Goal: Transaction & Acquisition: Purchase product/service

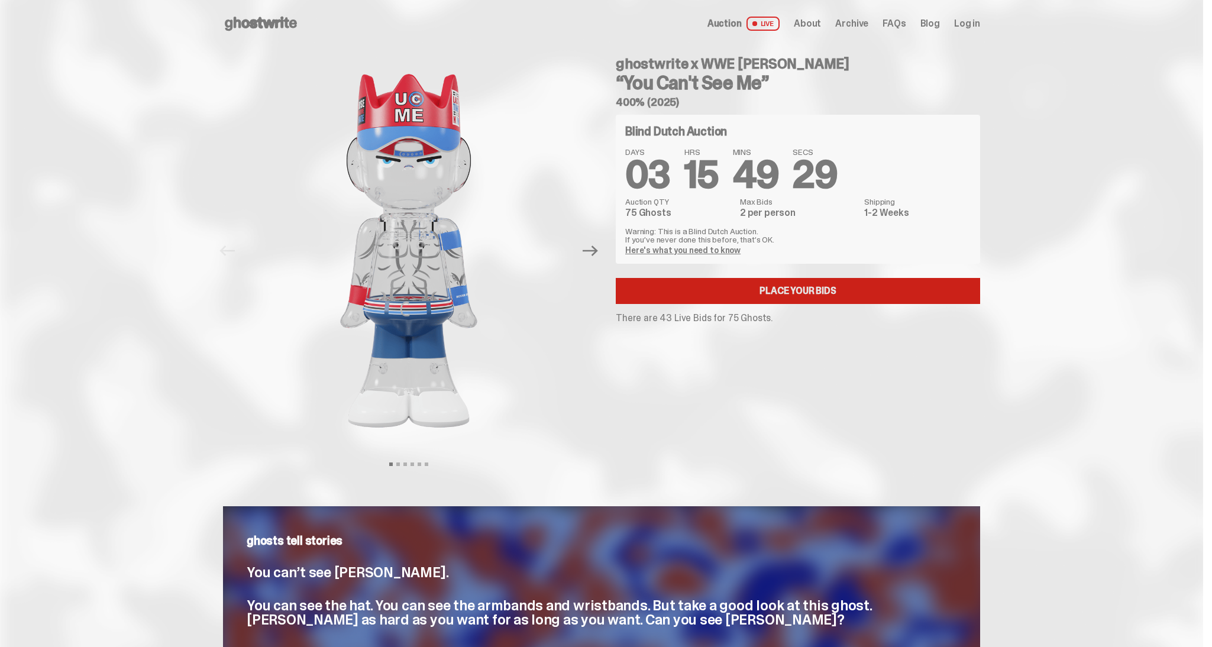
click at [850, 288] on link "Place your Bids" at bounding box center [798, 291] width 364 height 26
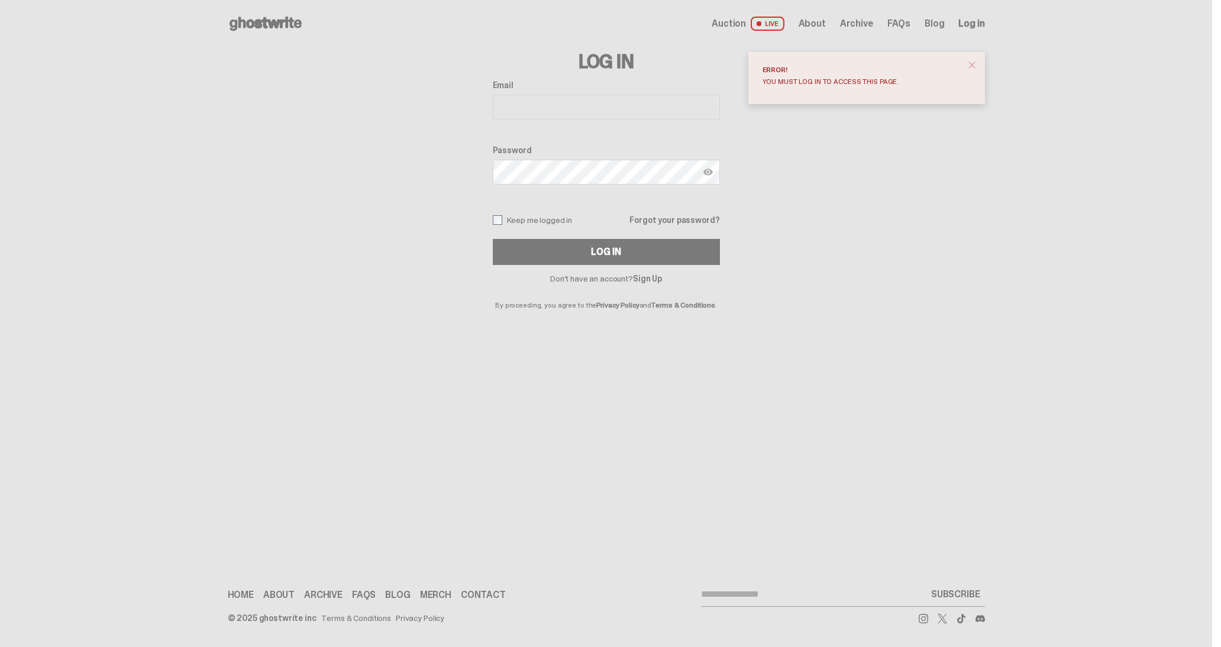
click at [276, 24] on use at bounding box center [265, 24] width 72 height 14
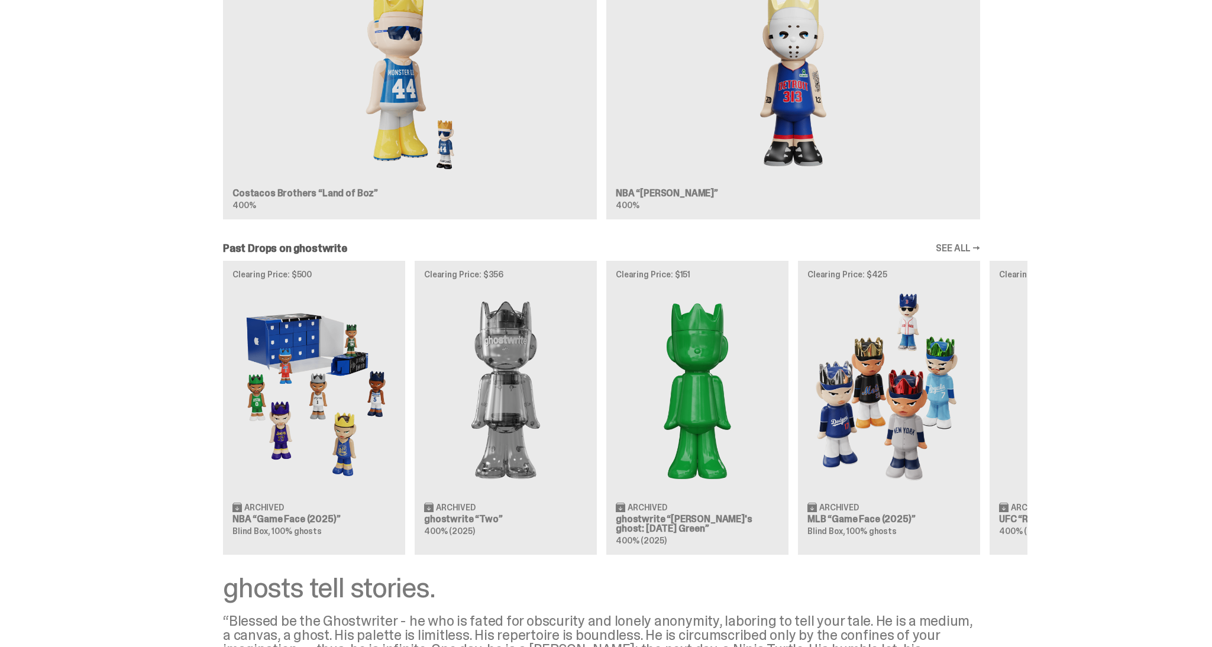
scroll to position [1075, 0]
